Goal: Transaction & Acquisition: Purchase product/service

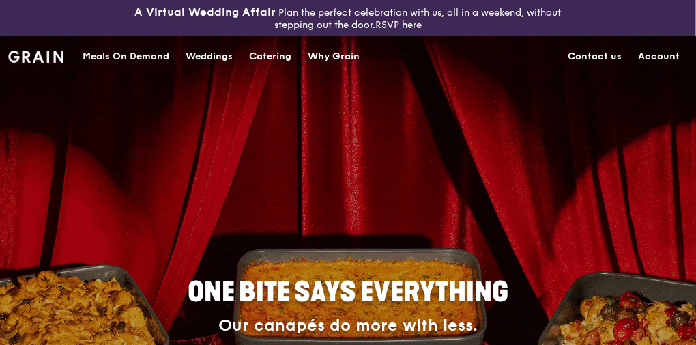
click at [655, 56] on link "Account" at bounding box center [659, 56] width 58 height 41
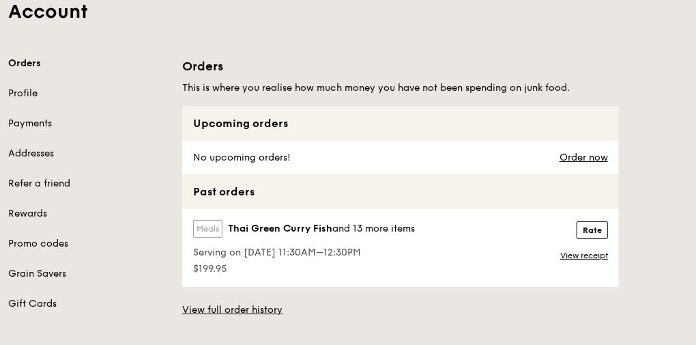
scroll to position [164, 0]
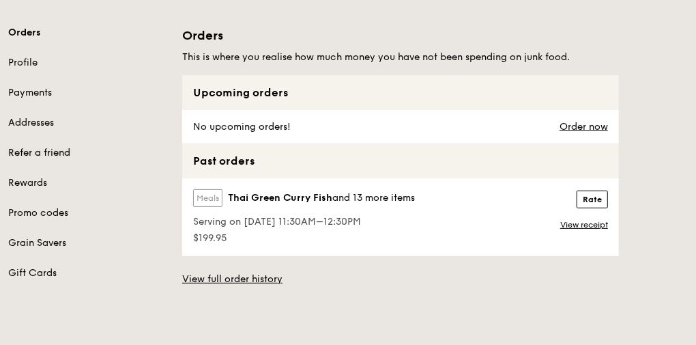
click at [43, 156] on link "Refer a friend" at bounding box center [87, 153] width 158 height 14
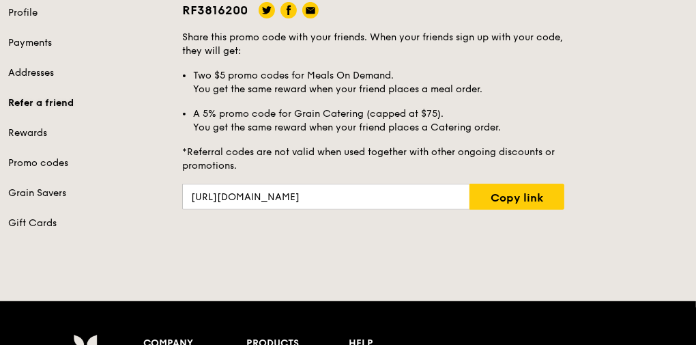
scroll to position [218, 0]
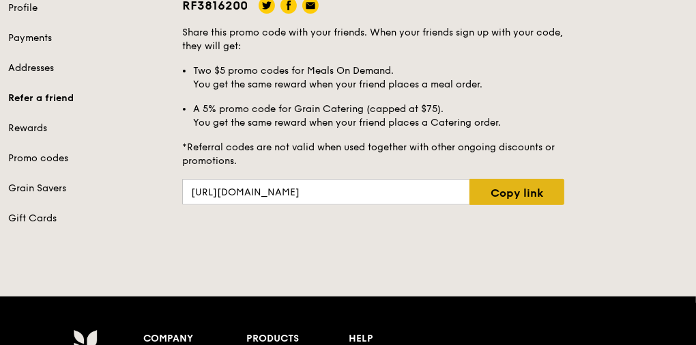
click at [524, 196] on link "Copy link" at bounding box center [516, 192] width 95 height 26
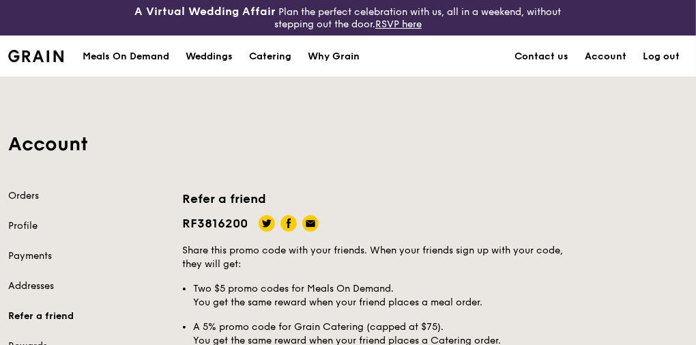
scroll to position [0, 0]
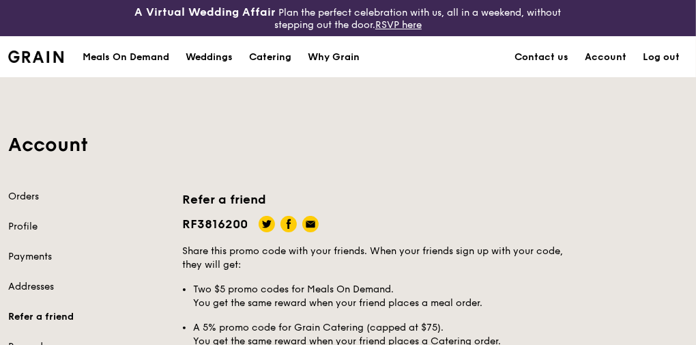
click at [668, 57] on link "Log out" at bounding box center [660, 57] width 53 height 41
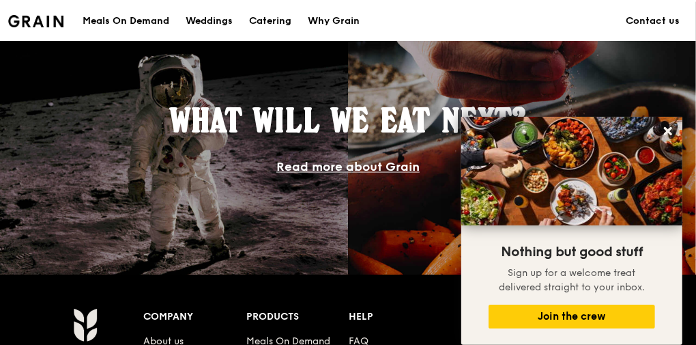
scroll to position [1255, 0]
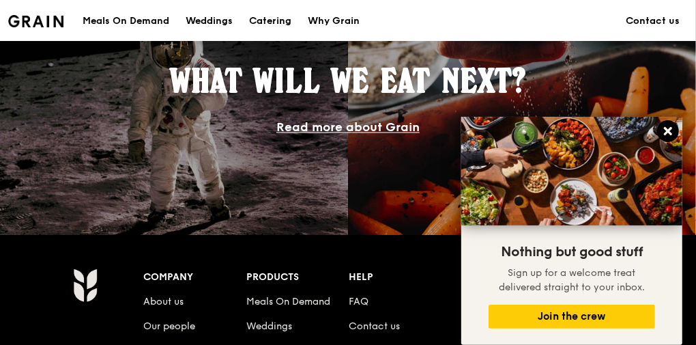
click at [665, 128] on icon at bounding box center [668, 131] width 8 height 8
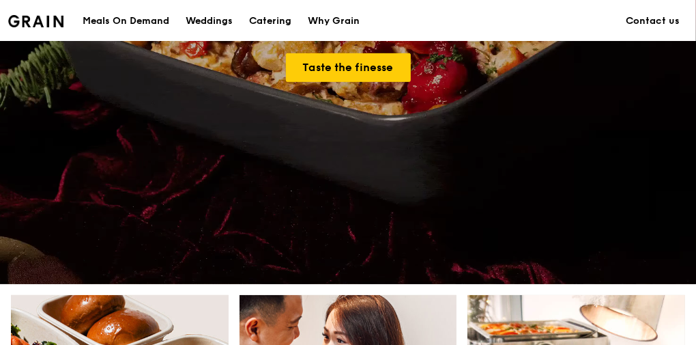
scroll to position [109, 0]
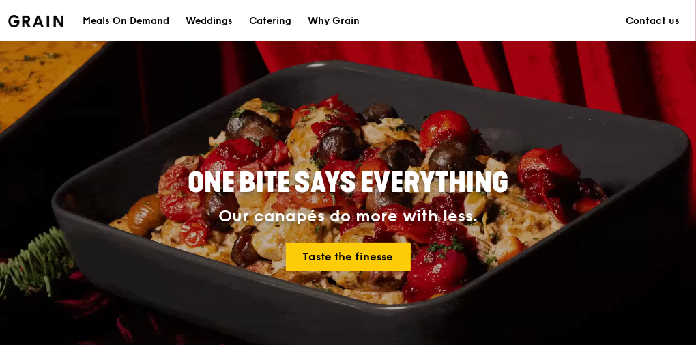
click at [132, 23] on div "Meals On Demand" at bounding box center [126, 21] width 87 height 41
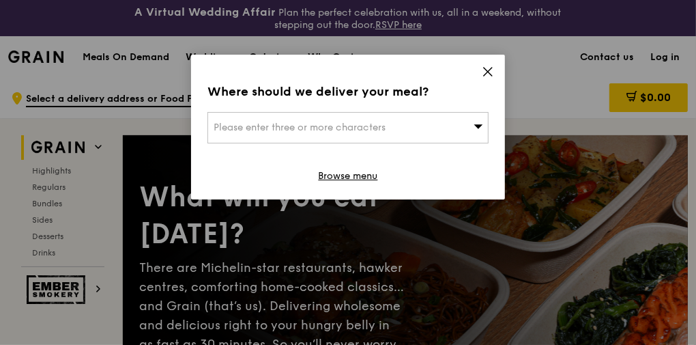
click at [486, 74] on icon at bounding box center [488, 72] width 8 height 8
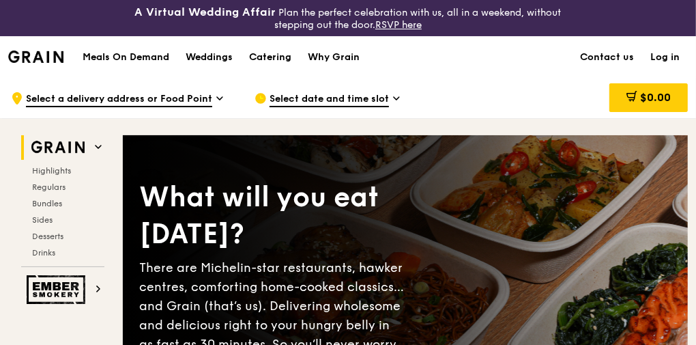
click at [132, 54] on h1 "Meals On Demand" at bounding box center [126, 57] width 87 height 14
click at [664, 59] on link "Log in" at bounding box center [665, 57] width 46 height 41
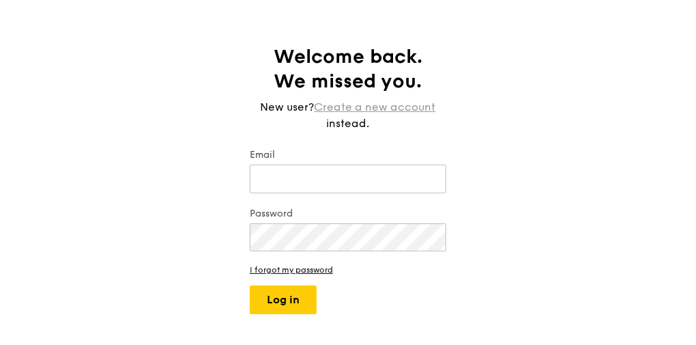
scroll to position [109, 0]
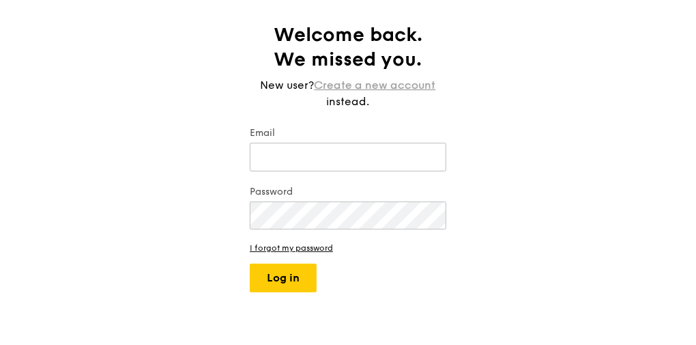
click at [409, 84] on link "Create a new account" at bounding box center [374, 85] width 121 height 16
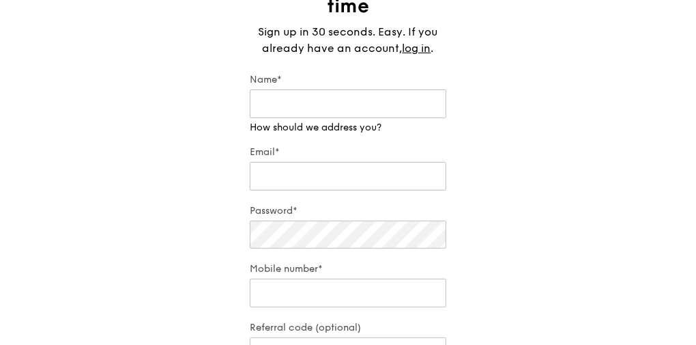
scroll to position [164, 0]
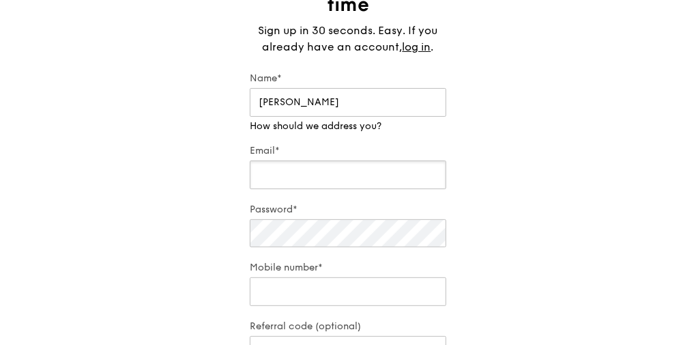
click at [347, 175] on div "Email*" at bounding box center [348, 168] width 196 height 48
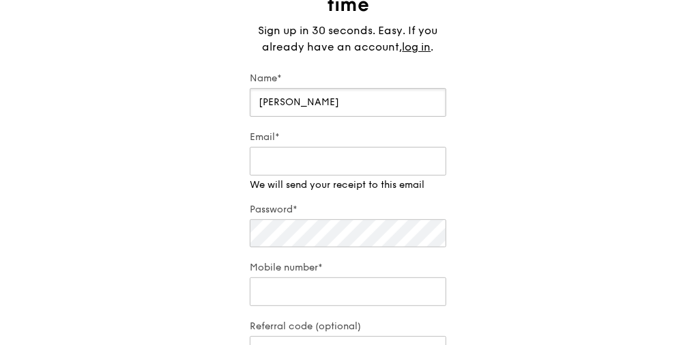
click at [347, 96] on input "Jill" at bounding box center [348, 102] width 196 height 29
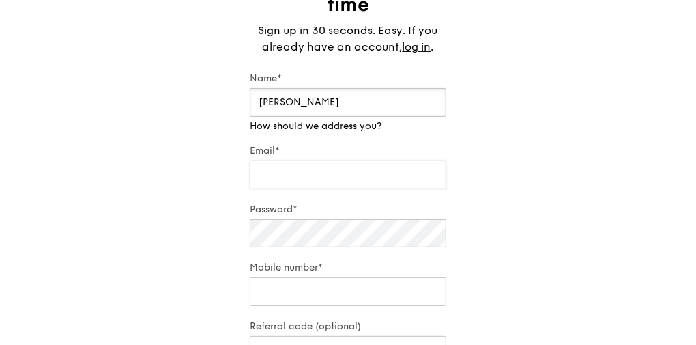
type input "Jill Loh"
click at [332, 173] on input "Email*" at bounding box center [348, 174] width 196 height 29
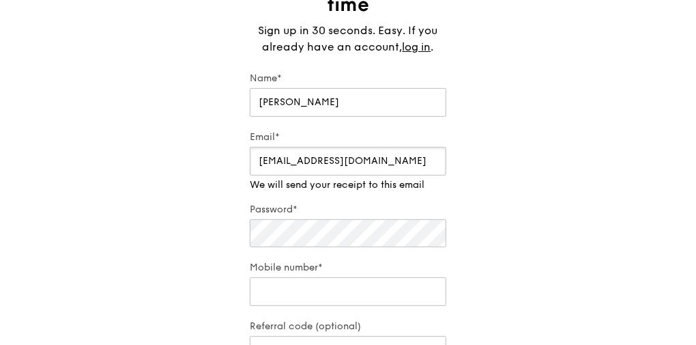
type input "ibelievemiracles@hotmail.com"
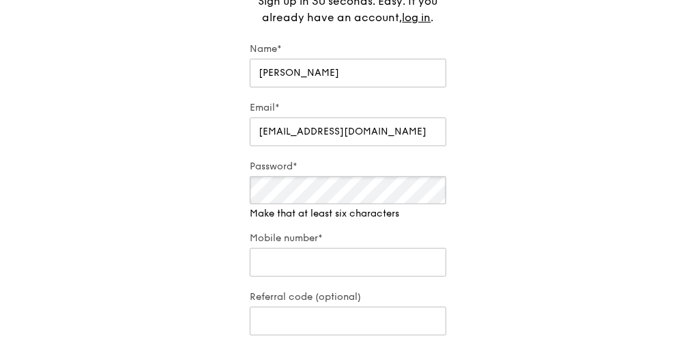
scroll to position [218, 0]
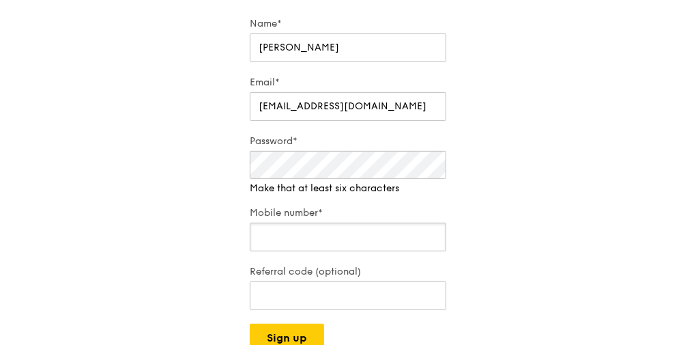
click at [304, 226] on input "Mobile number*" at bounding box center [348, 236] width 196 height 29
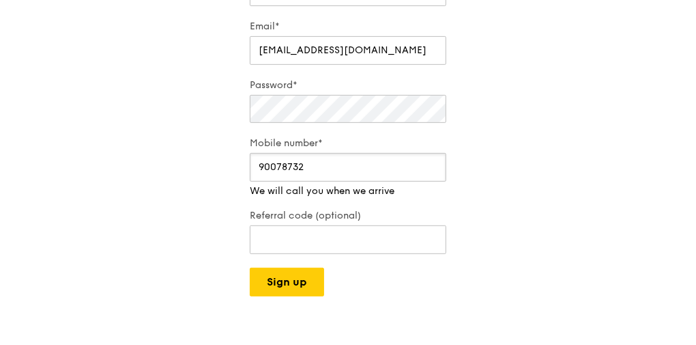
scroll to position [327, 0]
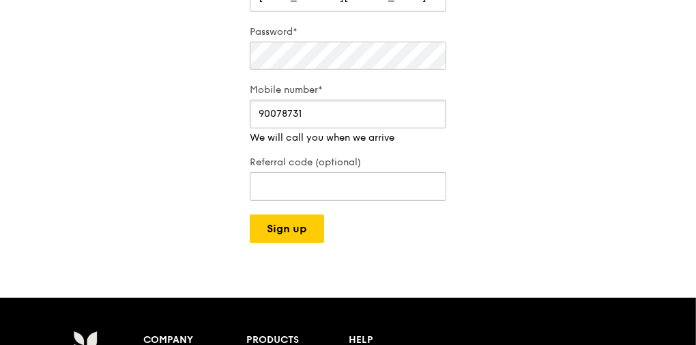
click at [433, 116] on input "90078731" at bounding box center [348, 114] width 196 height 29
type input "90078732"
click at [433, 108] on input "90078732" at bounding box center [348, 114] width 196 height 29
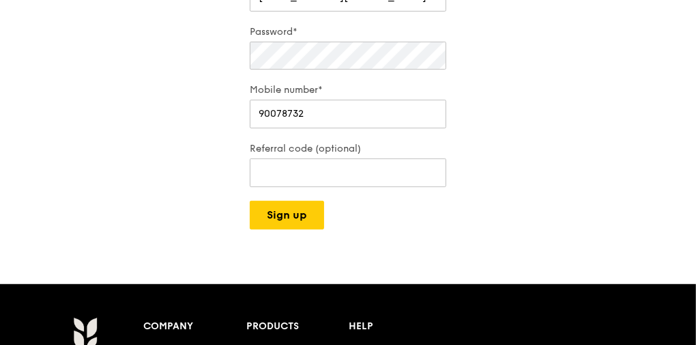
click at [497, 114] on div "Get started in no time Sign up in 30 seconds. Easy. If you already have an acco…" at bounding box center [348, 16] width 696 height 425
click at [406, 170] on input "Referral code (optional)" at bounding box center [348, 172] width 196 height 29
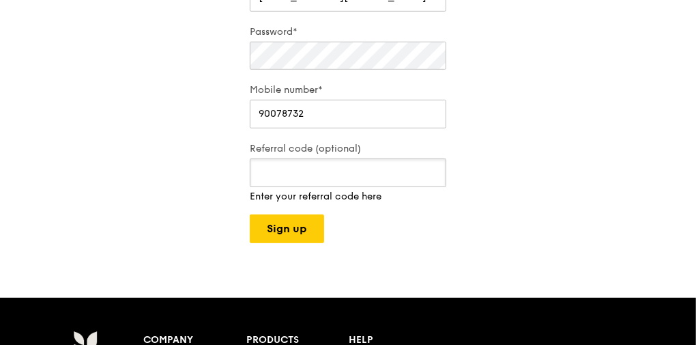
paste input "https://grain.com.sg/signup?coupon=RF3816200"
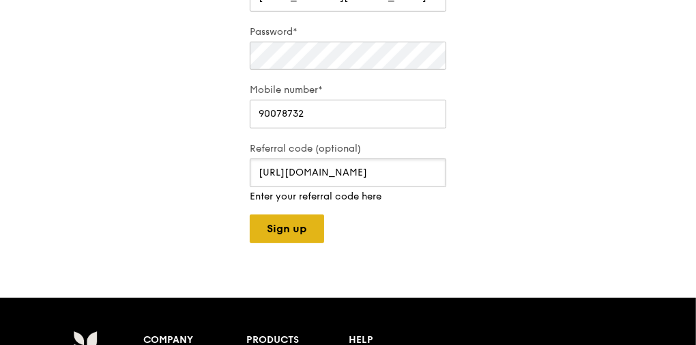
type input "https://grain.com.sg/signup?coupon=RF3816200"
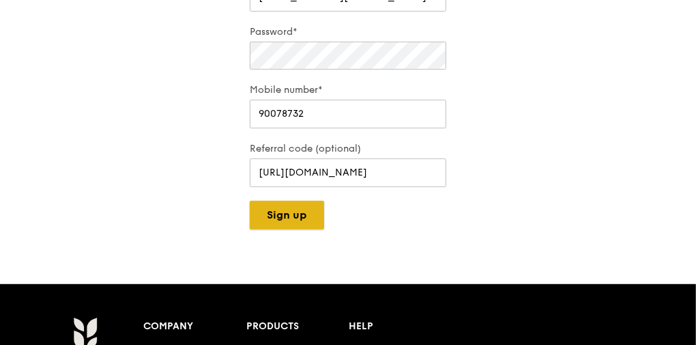
click at [296, 227] on div "A Virtual Wedding Affair Plan the perfect celebration with us, all in a weekend…" at bounding box center [348, 180] width 696 height 1015
click at [286, 214] on button "Sign up" at bounding box center [287, 215] width 74 height 29
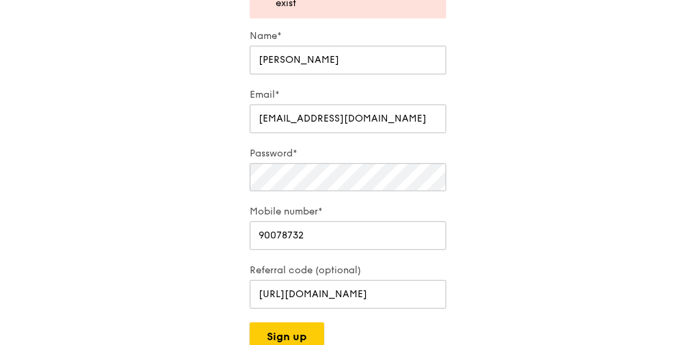
scroll to position [286, 0]
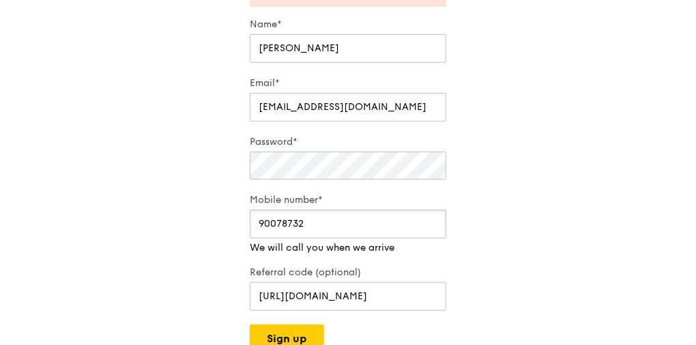
drag, startPoint x: 336, startPoint y: 220, endPoint x: 205, endPoint y: 220, distance: 131.0
click at [208, 220] on div "Get started in no time Sign up in 30 seconds. Easy. If you already have an acco…" at bounding box center [348, 99] width 696 height 507
type input "96602052"
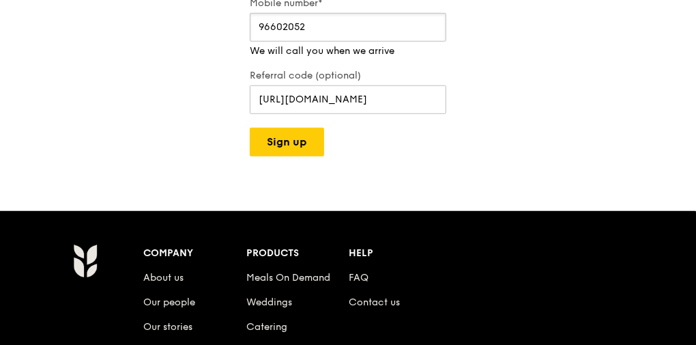
scroll to position [504, 0]
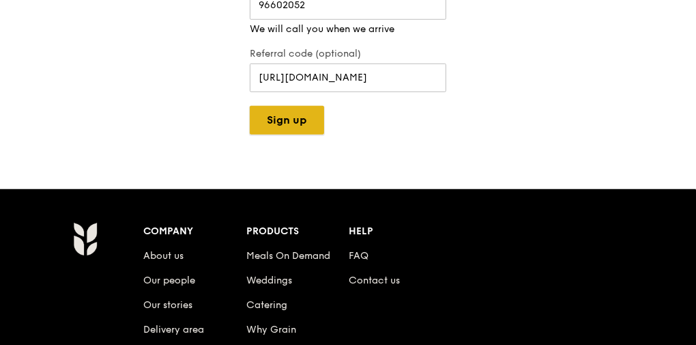
click at [292, 113] on button "Sign up" at bounding box center [287, 120] width 74 height 29
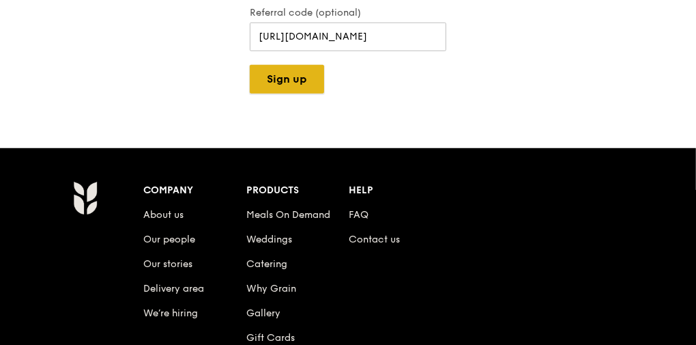
scroll to position [477, 0]
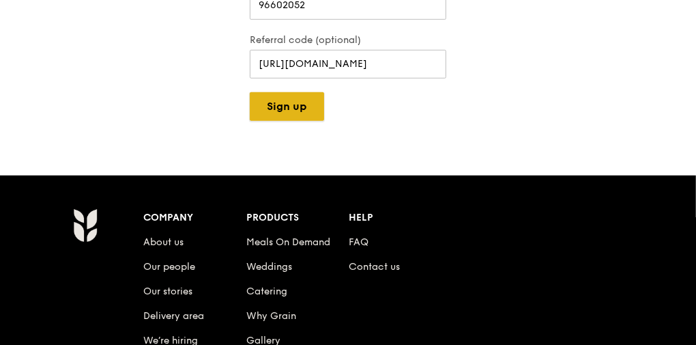
click at [289, 108] on button "Sign up" at bounding box center [287, 106] width 74 height 29
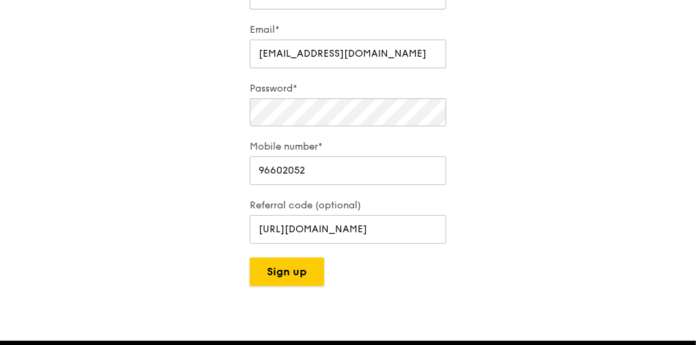
scroll to position [313, 0]
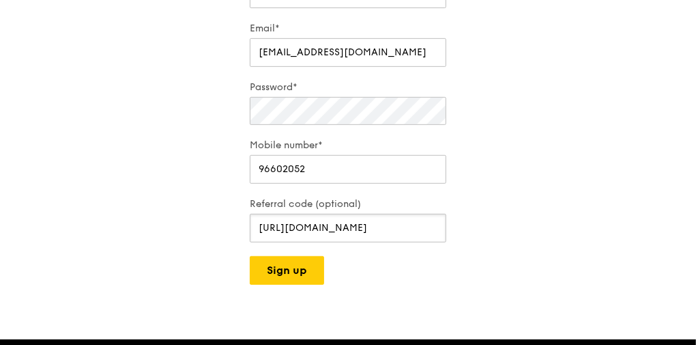
click at [355, 230] on input "https://grain.com.sg/signup?coupon=RF3816200" at bounding box center [348, 228] width 196 height 29
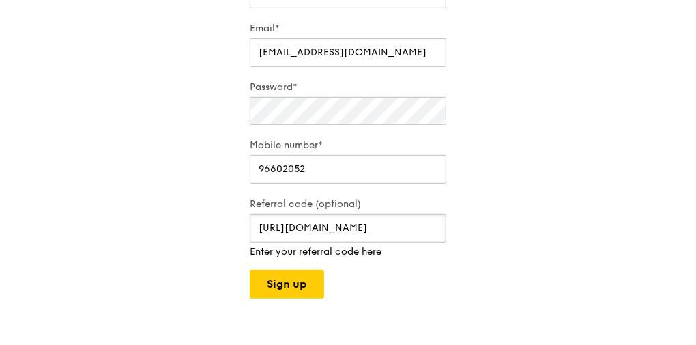
scroll to position [0, 46]
click at [301, 274] on button "Sign up" at bounding box center [287, 283] width 74 height 29
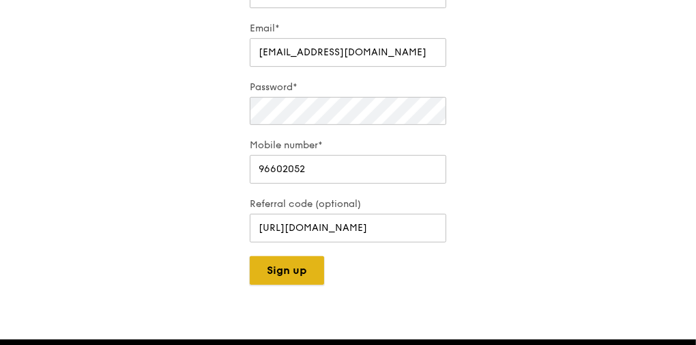
click at [301, 274] on button "Sign up" at bounding box center [287, 270] width 74 height 29
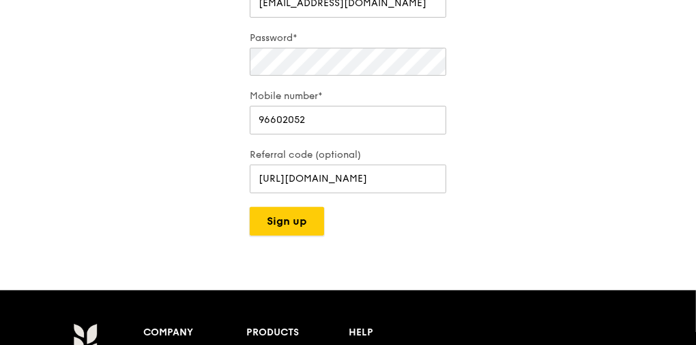
scroll to position [368, 0]
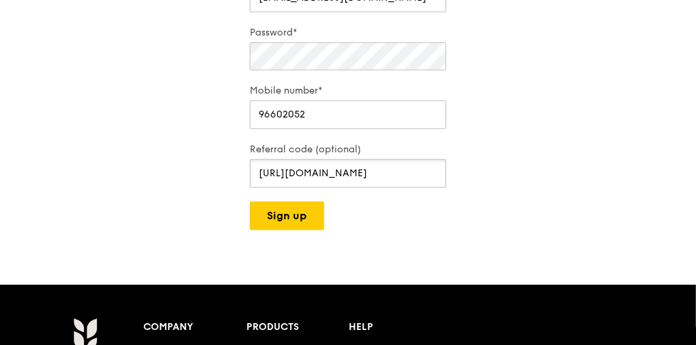
click at [421, 173] on input "https://grain.com.sg/signup?coupon=RF3816200" at bounding box center [348, 173] width 196 height 29
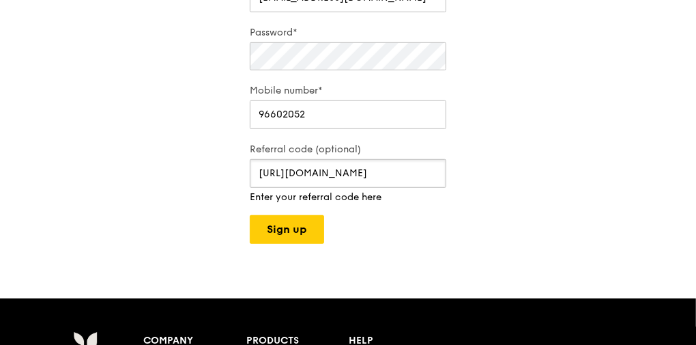
paste input "text"
type input "RF3816200"
click at [299, 209] on form "Name* Jill Loh Email* ibelievemiracles@hotmail.com Password* Mobile number* 966…" at bounding box center [348, 76] width 196 height 335
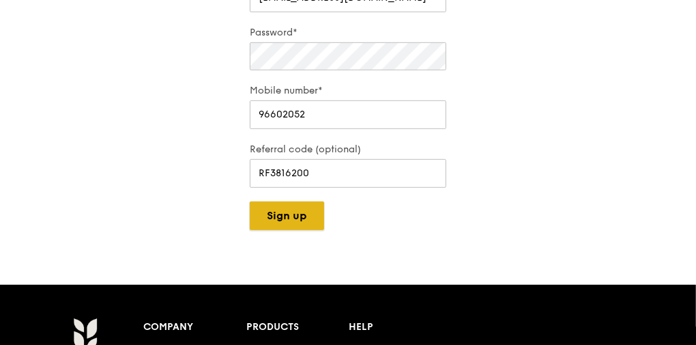
click at [304, 214] on button "Sign up" at bounding box center [287, 215] width 74 height 29
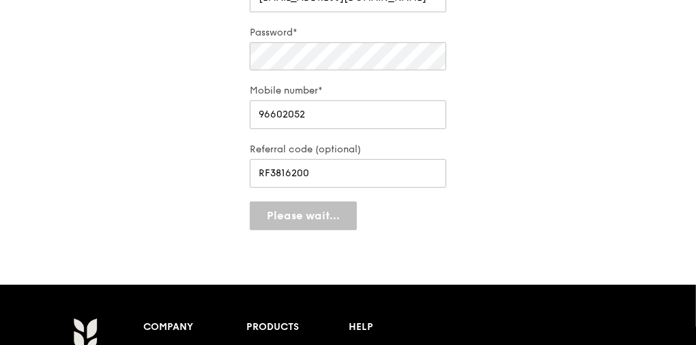
scroll to position [327, 0]
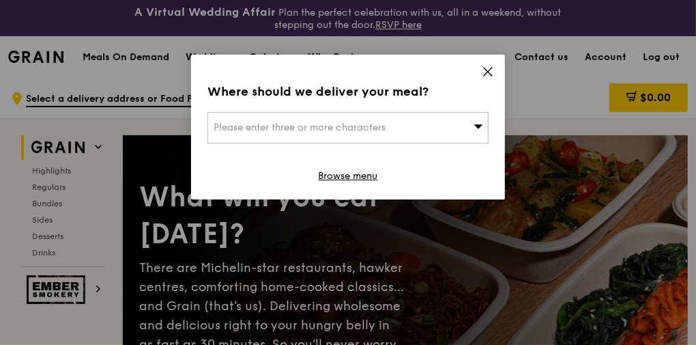
click at [475, 125] on icon at bounding box center [478, 126] width 9 height 4
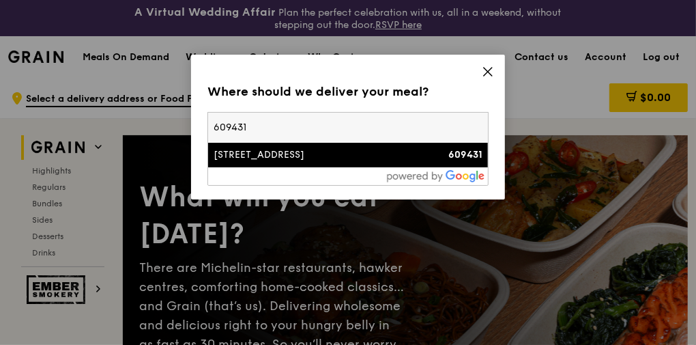
type input "609431"
click at [422, 156] on div "609431" at bounding box center [449, 155] width 68 height 14
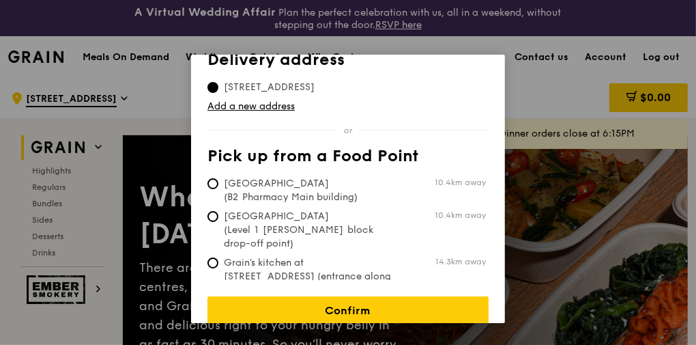
scroll to position [38, 0]
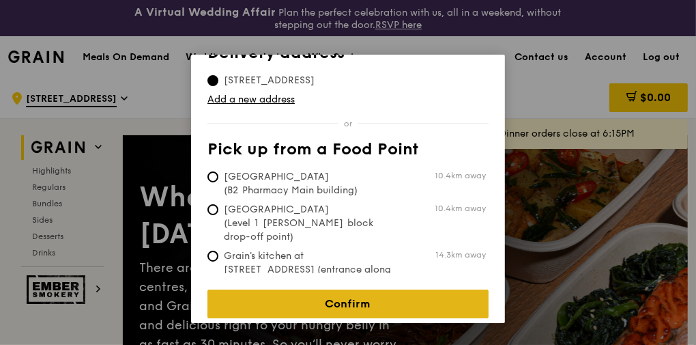
click at [392, 289] on link "Confirm" at bounding box center [347, 303] width 281 height 29
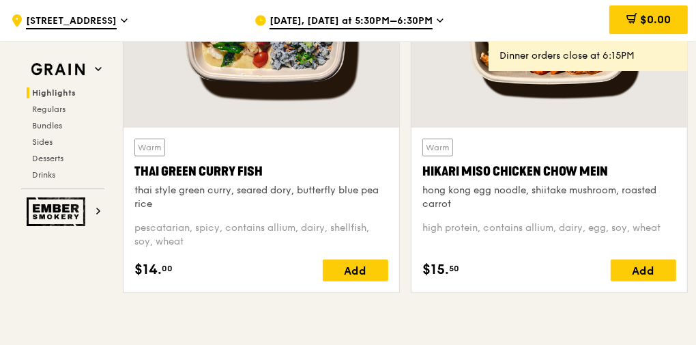
scroll to position [491, 0]
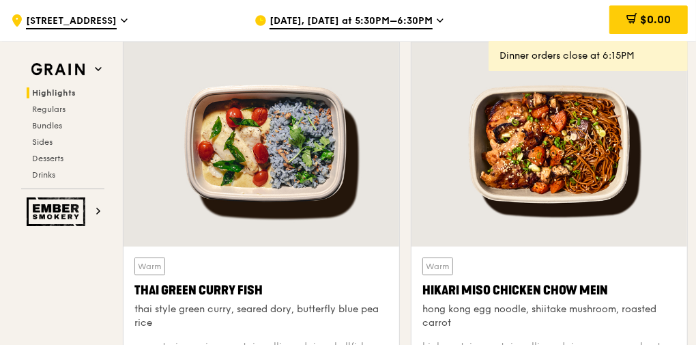
click at [554, 144] on div at bounding box center [549, 144] width 276 height 204
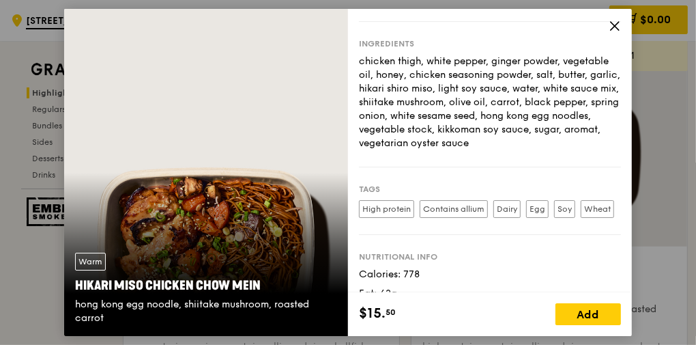
scroll to position [164, 0]
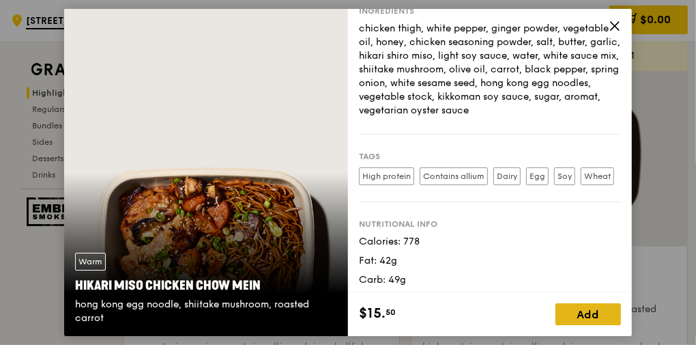
click at [568, 314] on div "Add" at bounding box center [587, 314] width 65 height 22
click at [617, 27] on icon at bounding box center [615, 26] width 8 height 8
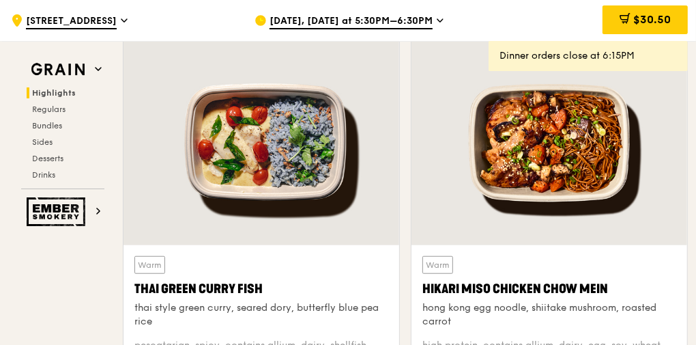
scroll to position [491, 0]
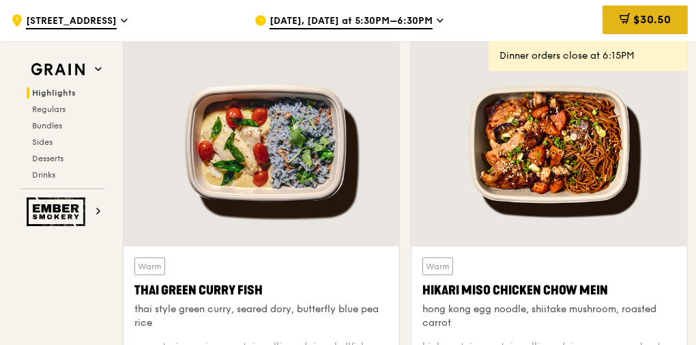
click at [649, 23] on span "$30.50" at bounding box center [652, 19] width 38 height 13
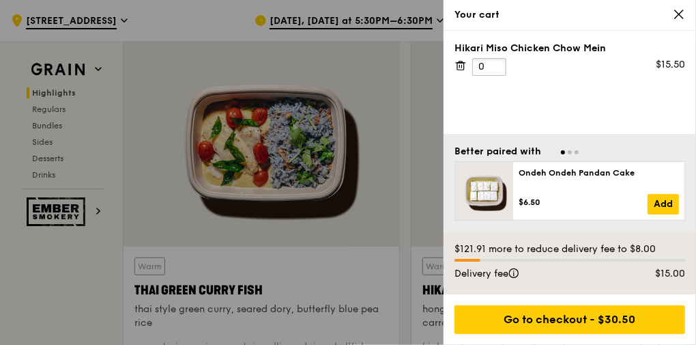
type input "0"
click at [494, 67] on input "0" at bounding box center [489, 67] width 34 height 18
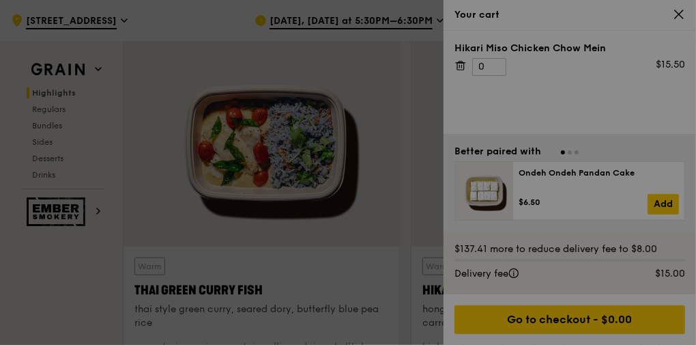
click at [497, 60] on div at bounding box center [348, 172] width 696 height 345
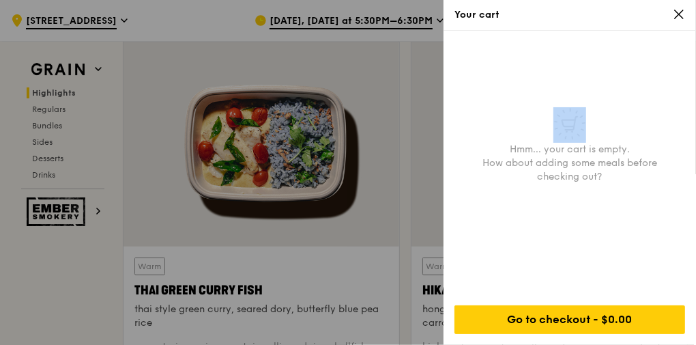
click at [497, 60] on div "Hmm... your cart is empty. How about adding some meals before checking out?" at bounding box center [569, 162] width 252 height 263
click at [682, 19] on icon at bounding box center [679, 14] width 12 height 12
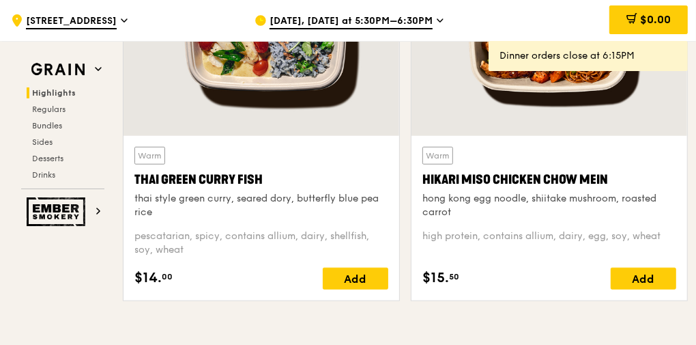
scroll to position [764, 0]
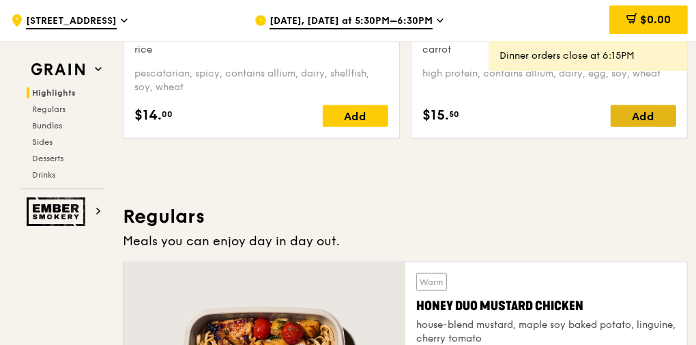
click at [636, 112] on div "Add" at bounding box center [643, 116] width 65 height 22
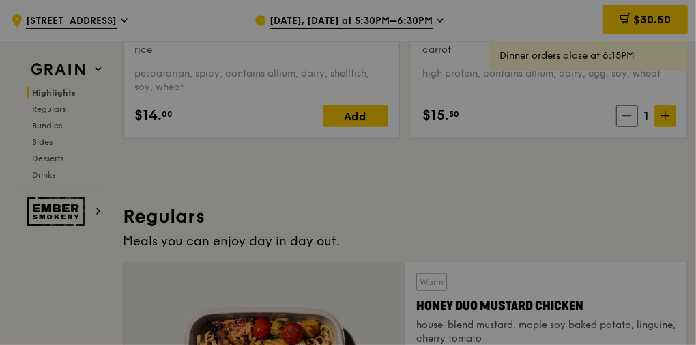
click at [656, 20] on div at bounding box center [348, 172] width 696 height 345
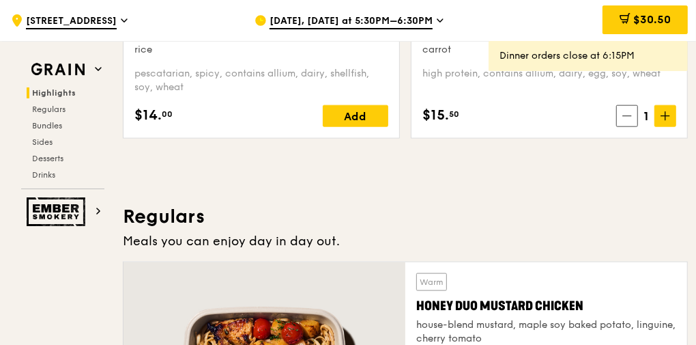
click at [634, 20] on span "$30.50" at bounding box center [652, 19] width 38 height 13
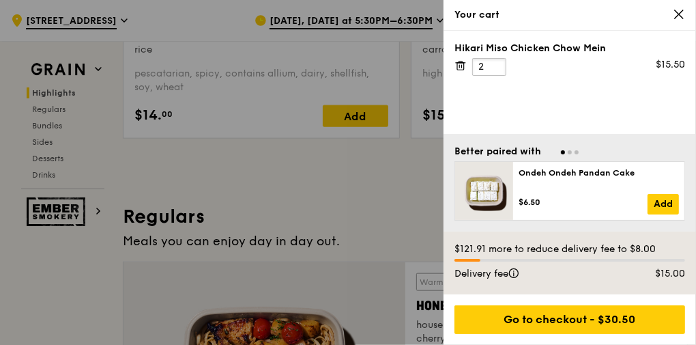
click at [497, 61] on input "2" at bounding box center [489, 67] width 34 height 18
click at [497, 61] on input "3" at bounding box center [489, 67] width 34 height 18
click at [497, 61] on input "4" at bounding box center [489, 67] width 34 height 18
click at [497, 61] on input "5" at bounding box center [489, 67] width 34 height 18
click at [497, 61] on input "6" at bounding box center [489, 67] width 34 height 18
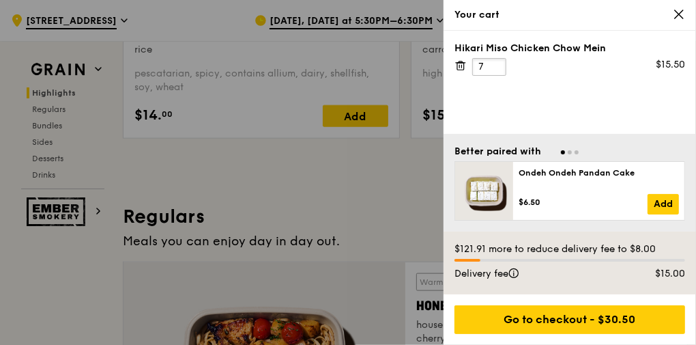
click at [497, 61] on input "7" at bounding box center [489, 67] width 34 height 18
click at [497, 61] on input "8" at bounding box center [489, 67] width 34 height 18
click at [497, 61] on input "9" at bounding box center [489, 67] width 34 height 18
click at [497, 61] on input "10" at bounding box center [489, 67] width 34 height 18
click at [497, 61] on input "11" at bounding box center [489, 67] width 34 height 18
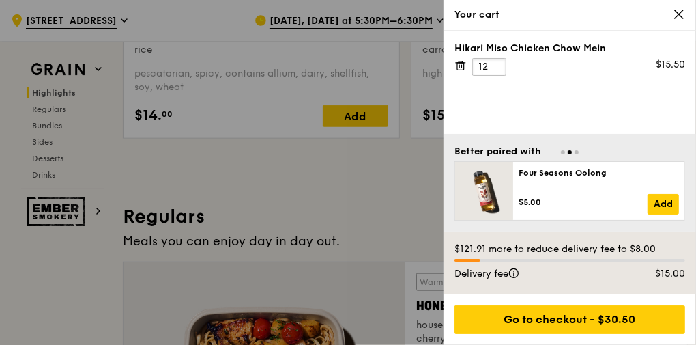
click at [497, 61] on input "12" at bounding box center [489, 67] width 34 height 18
click at [497, 61] on input "13" at bounding box center [489, 67] width 34 height 18
type input "14"
click at [497, 61] on input "14" at bounding box center [489, 67] width 34 height 18
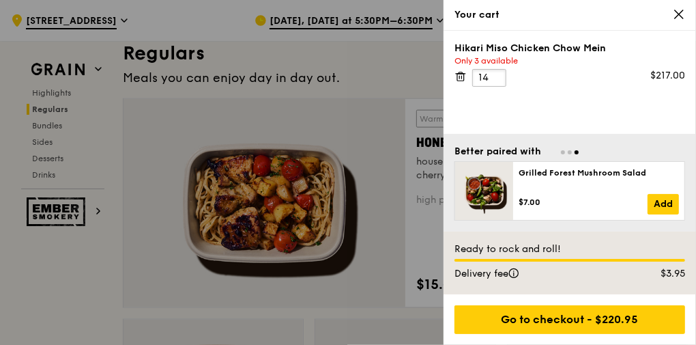
scroll to position [928, 0]
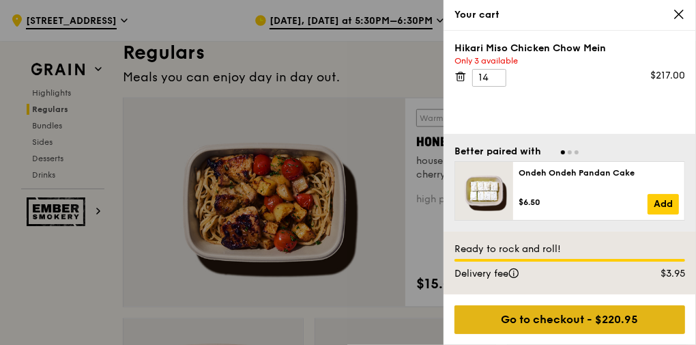
click at [585, 319] on div "Go to checkout - $220.95" at bounding box center [569, 319] width 231 height 29
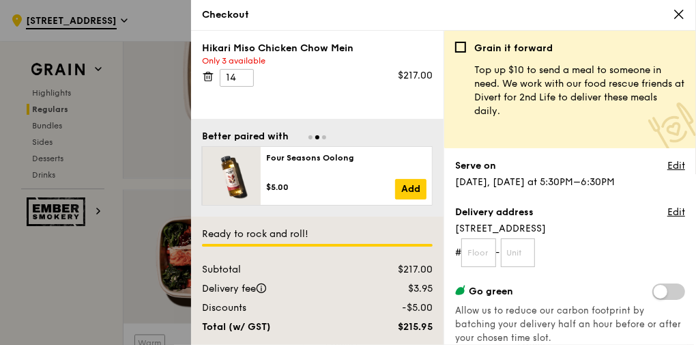
scroll to position [1092, 0]
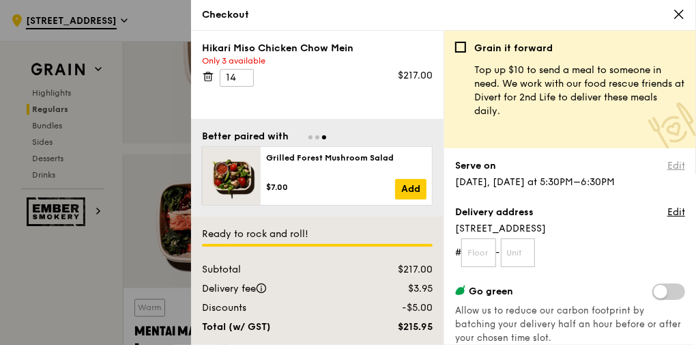
click at [667, 162] on link "Edit" at bounding box center [676, 166] width 18 height 14
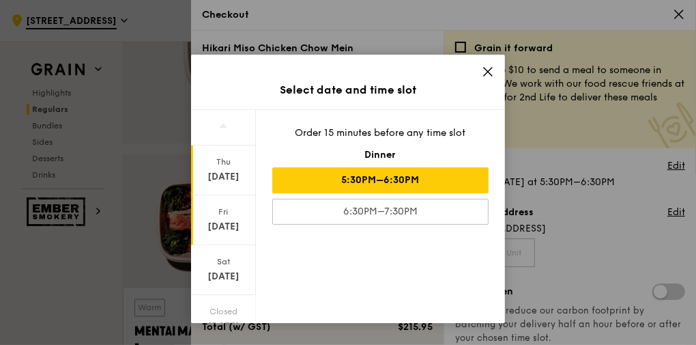
click at [237, 222] on div "Oct 10" at bounding box center [223, 227] width 61 height 14
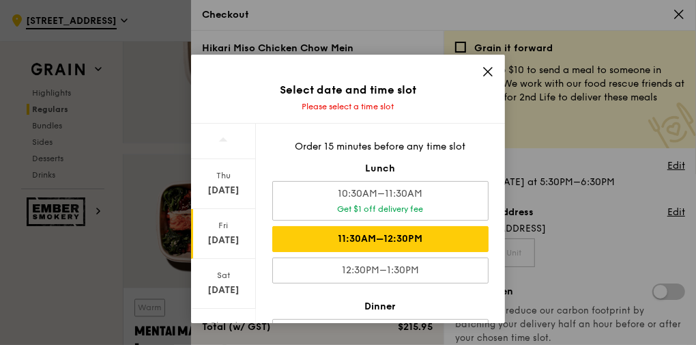
click at [422, 237] on div "11:30AM–12:30PM" at bounding box center [380, 239] width 216 height 26
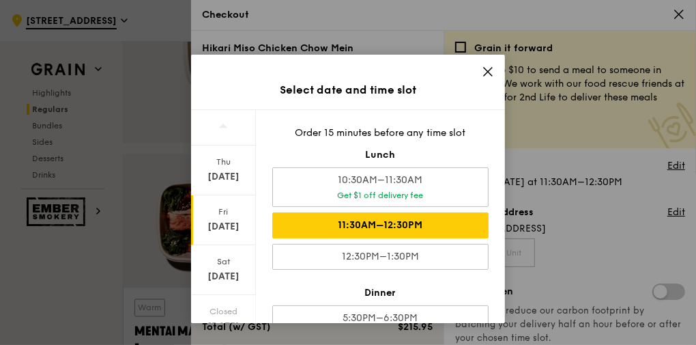
click at [489, 70] on icon at bounding box center [488, 71] width 12 height 12
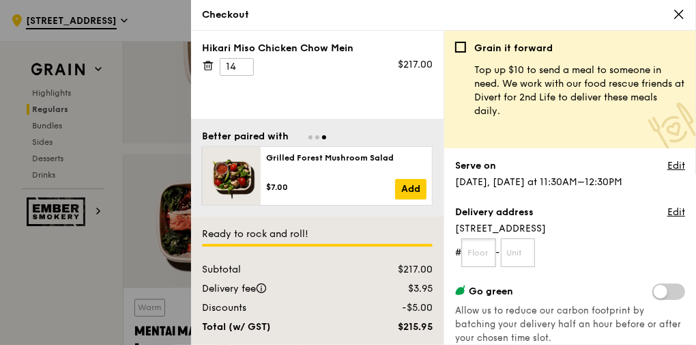
click at [475, 252] on input "text" at bounding box center [478, 252] width 35 height 29
type input "03"
click at [522, 258] on input "text" at bounding box center [518, 252] width 35 height 29
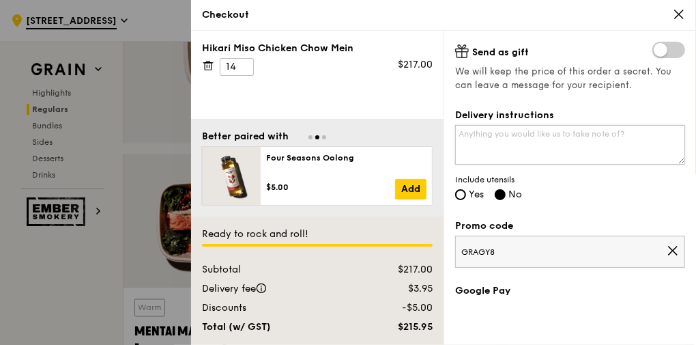
scroll to position [327, 0]
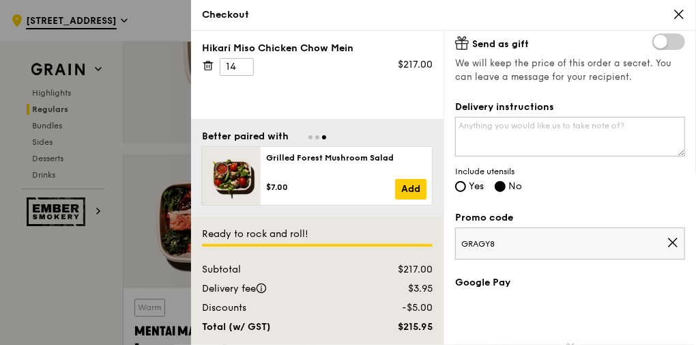
type input "35"
click at [465, 183] on input "Yes" at bounding box center [460, 186] width 11 height 11
radio input "true"
radio input "false"
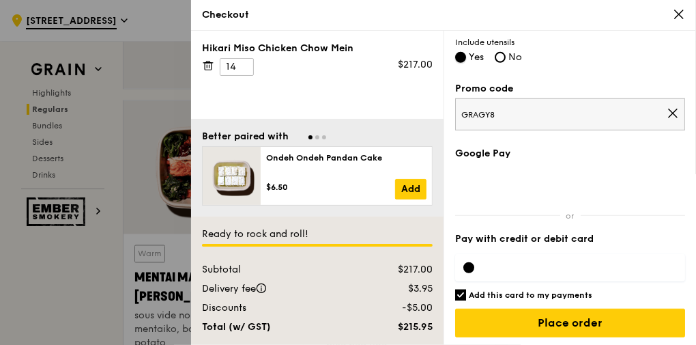
scroll to position [1146, 0]
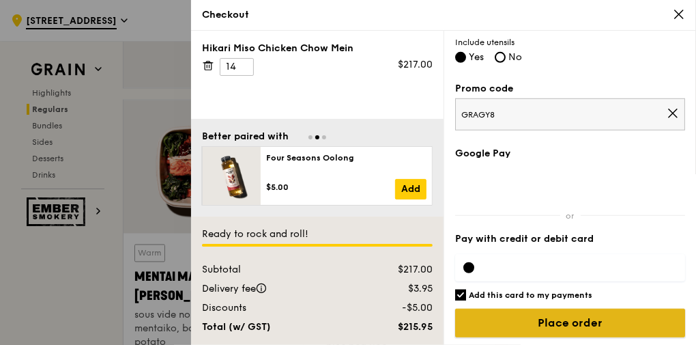
click at [540, 323] on input "Place order" at bounding box center [570, 322] width 230 height 29
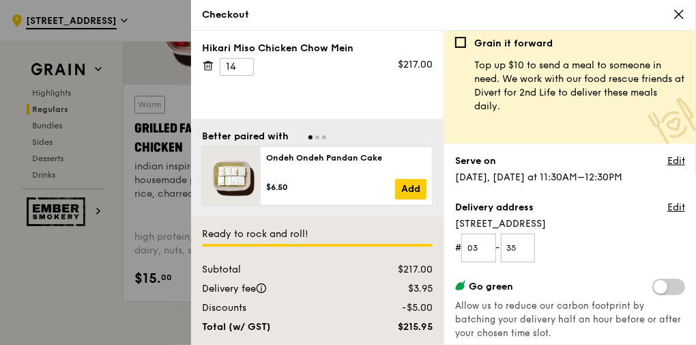
scroll to position [0, 0]
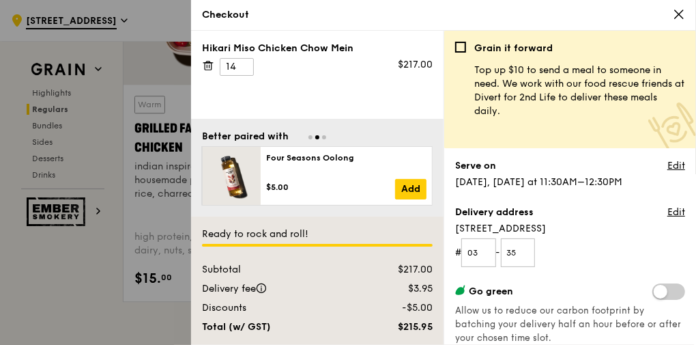
click at [685, 10] on div "Checkout" at bounding box center [443, 15] width 505 height 31
click at [680, 12] on icon at bounding box center [679, 14] width 8 height 8
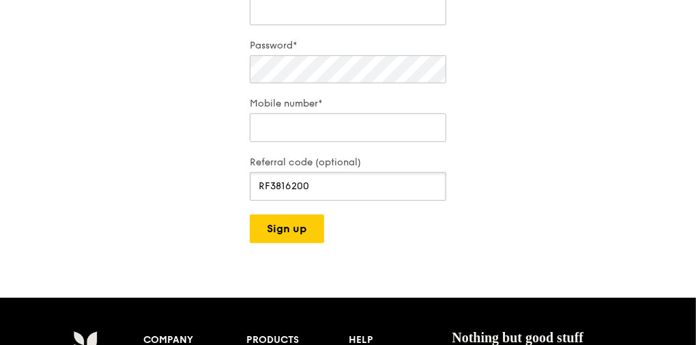
scroll to position [314, 0]
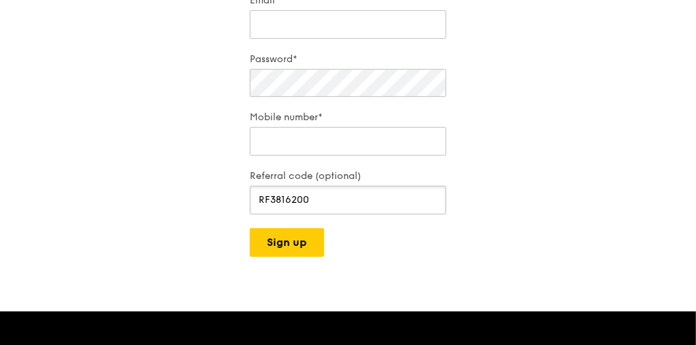
click at [293, 186] on input "RF3816200" at bounding box center [348, 200] width 196 height 29
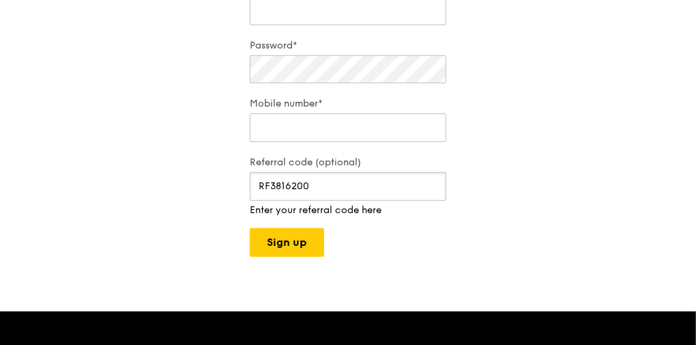
click at [296, 185] on input "RF3816200" at bounding box center [348, 186] width 196 height 29
click at [288, 181] on input "RF3816200" at bounding box center [348, 186] width 196 height 29
